Goal: Transaction & Acquisition: Purchase product/service

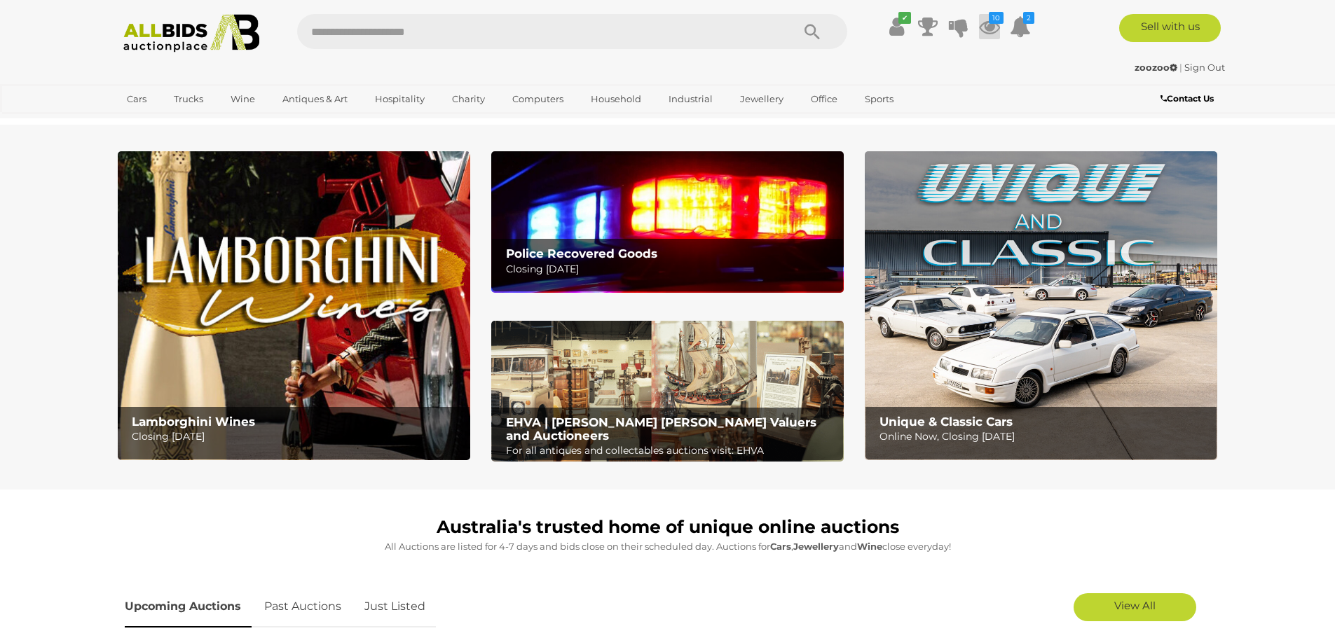
click at [985, 22] on icon at bounding box center [989, 26] width 21 height 25
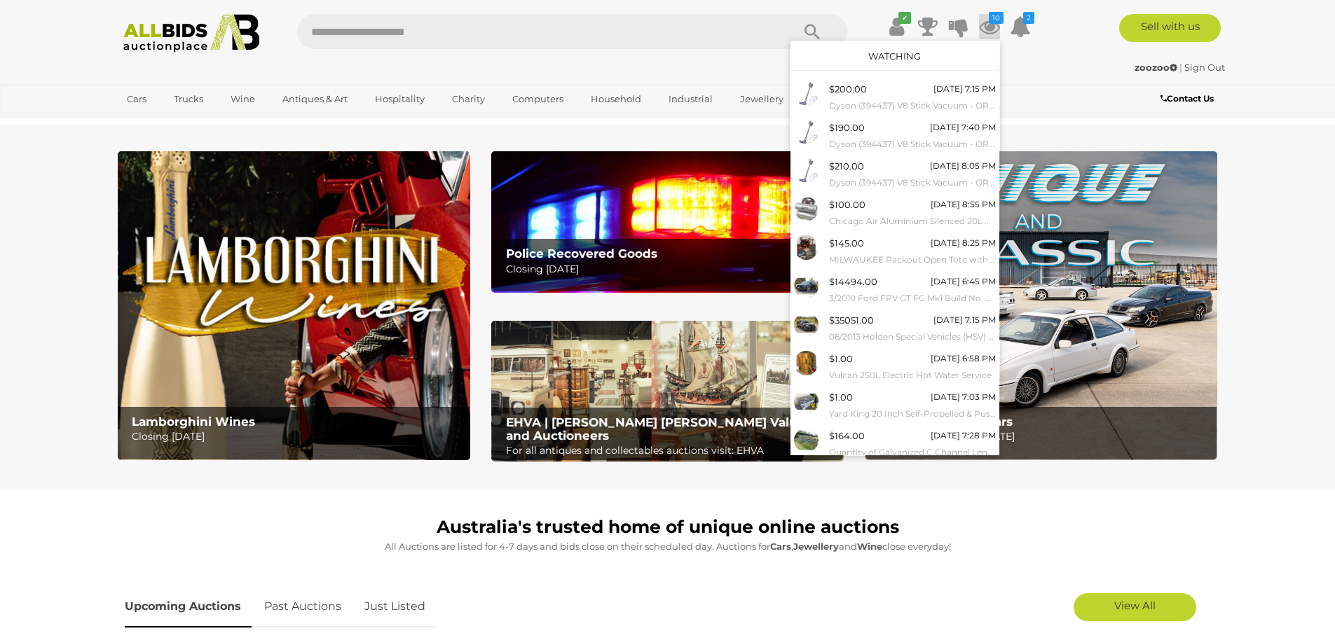
click at [646, 220] on img at bounding box center [667, 221] width 353 height 141
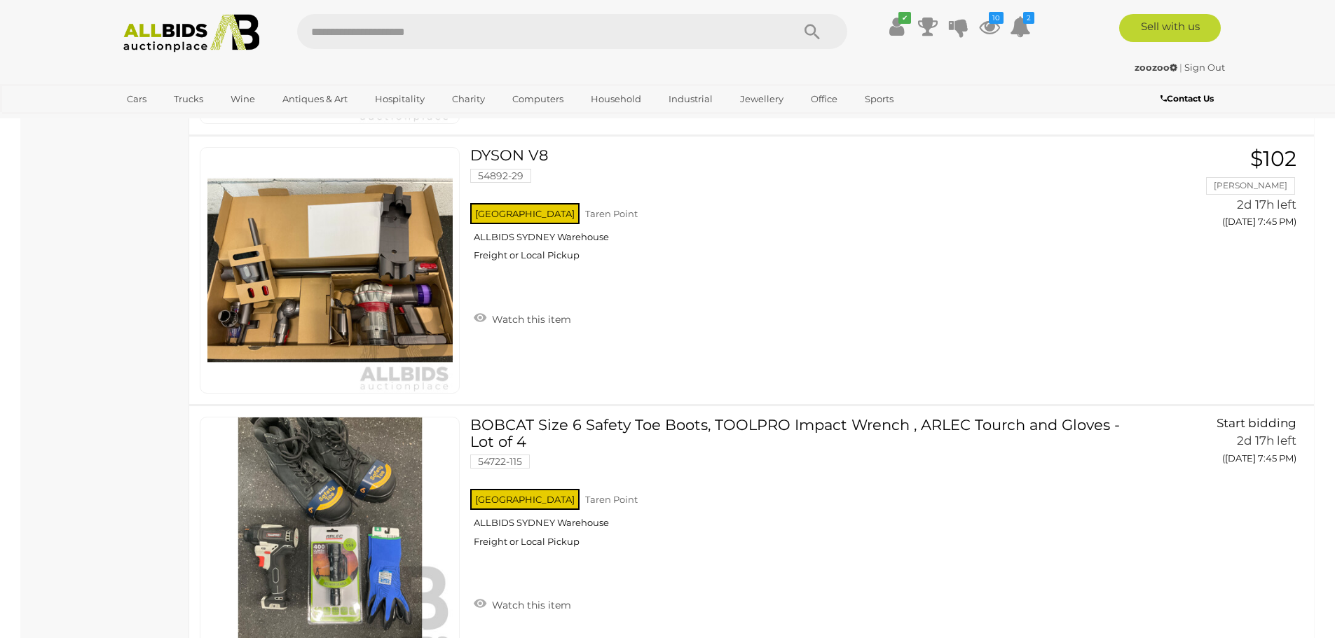
scroll to position [3434, 0]
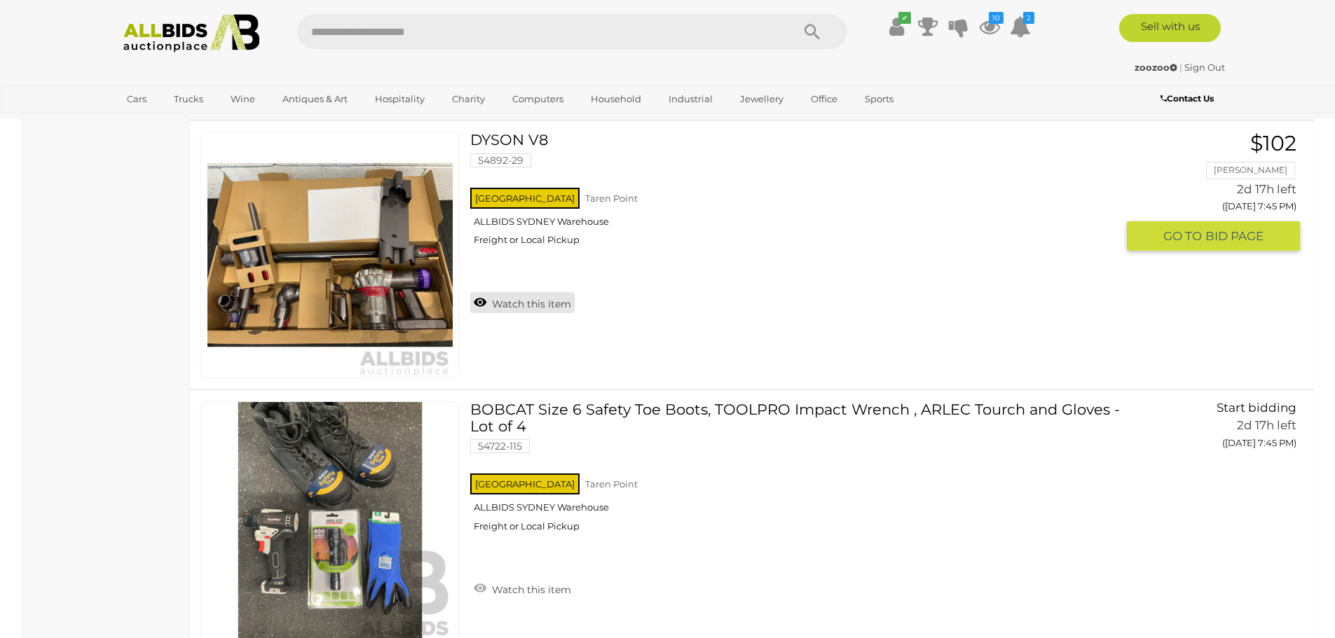
click at [481, 301] on link "Watch this item" at bounding box center [522, 302] width 104 height 21
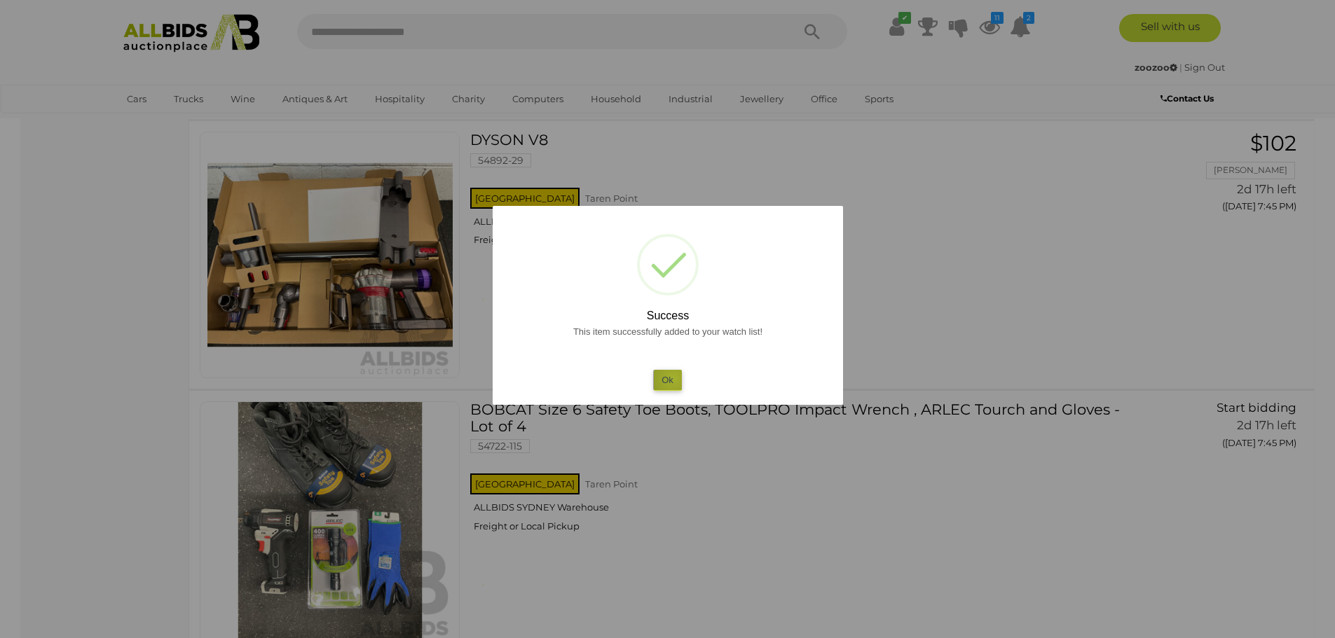
click at [674, 378] on button "Ok" at bounding box center [667, 380] width 29 height 20
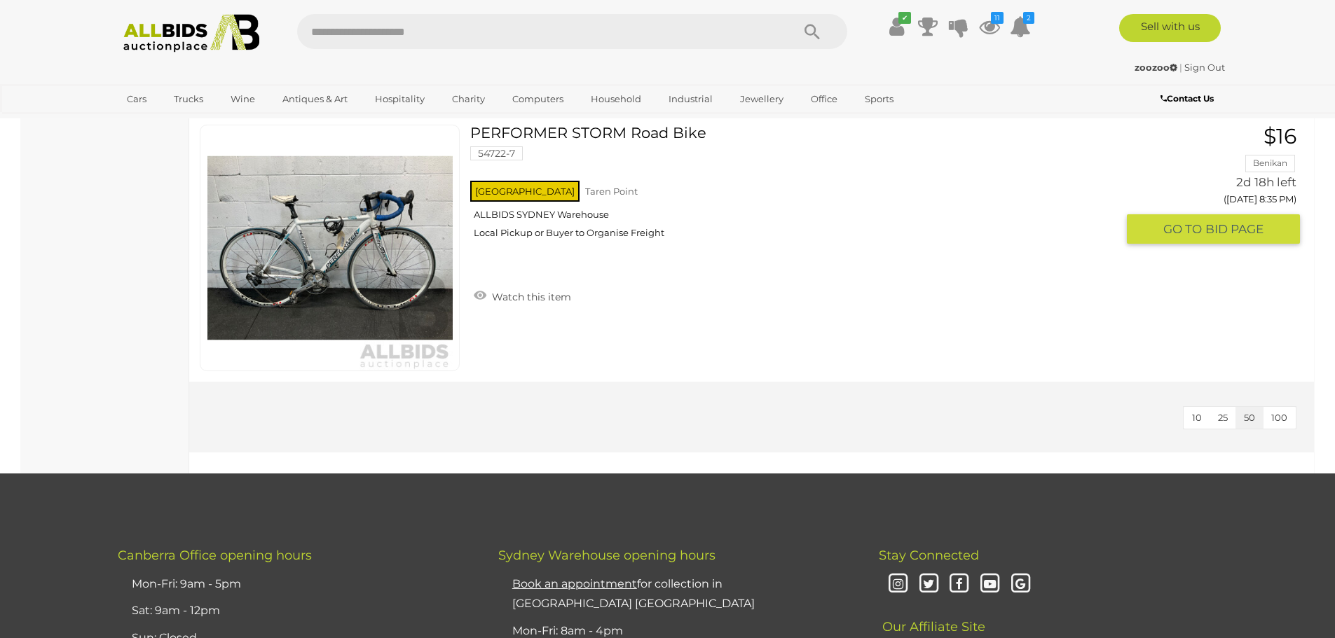
scroll to position [5887, 0]
